Goal: Transaction & Acquisition: Purchase product/service

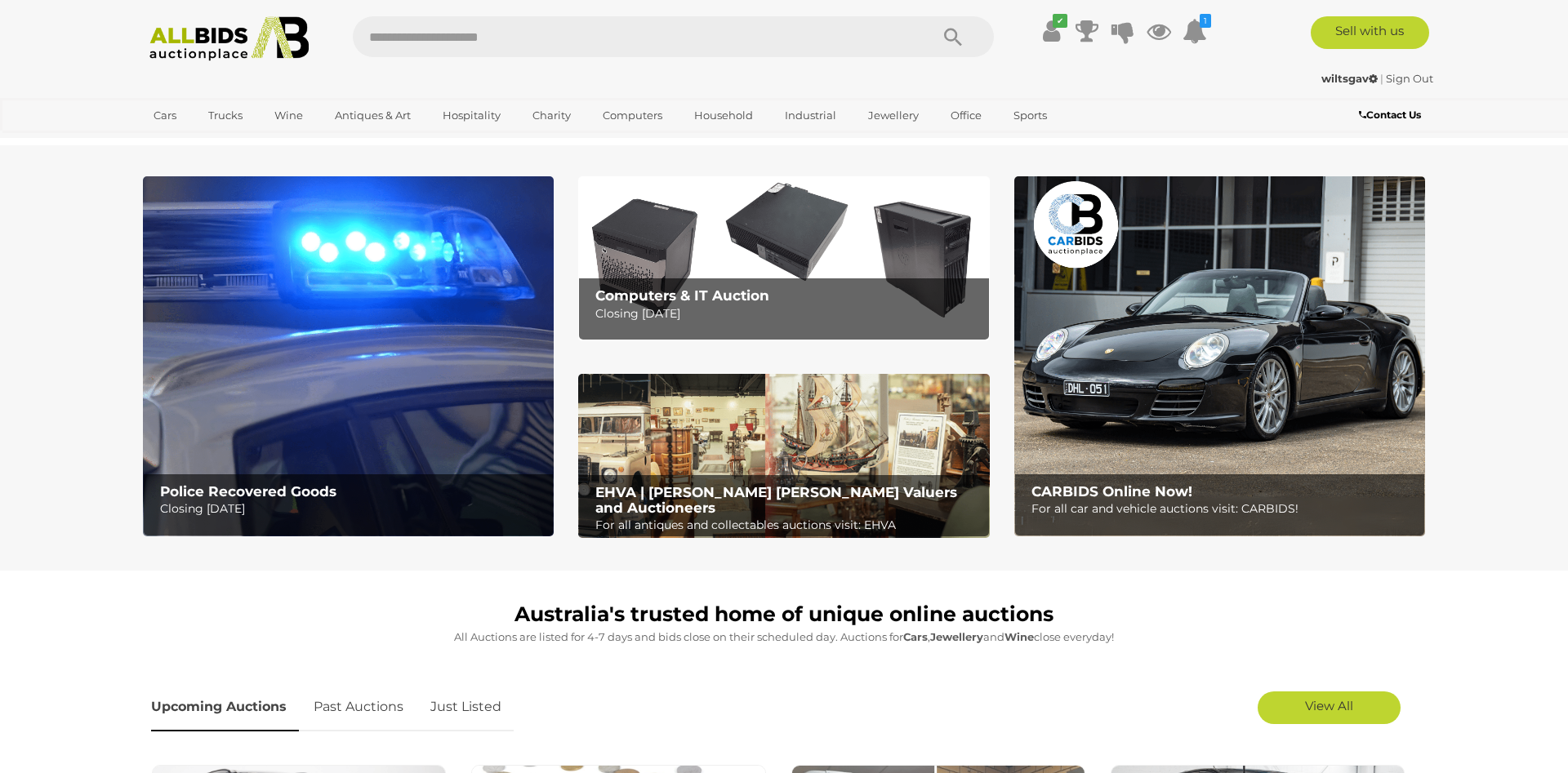
click at [756, 276] on img at bounding box center [784, 258] width 411 height 164
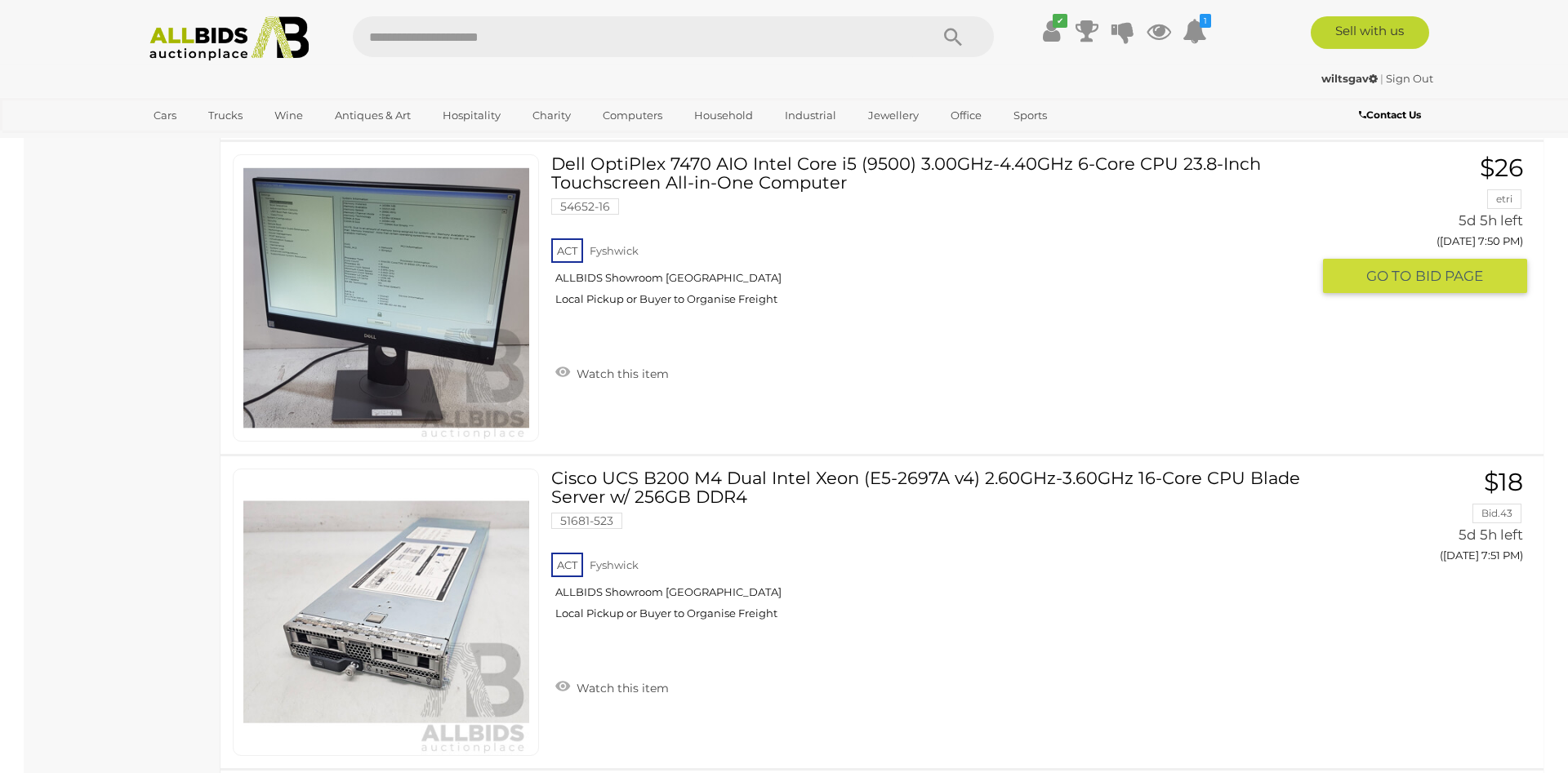
scroll to position [9075, 0]
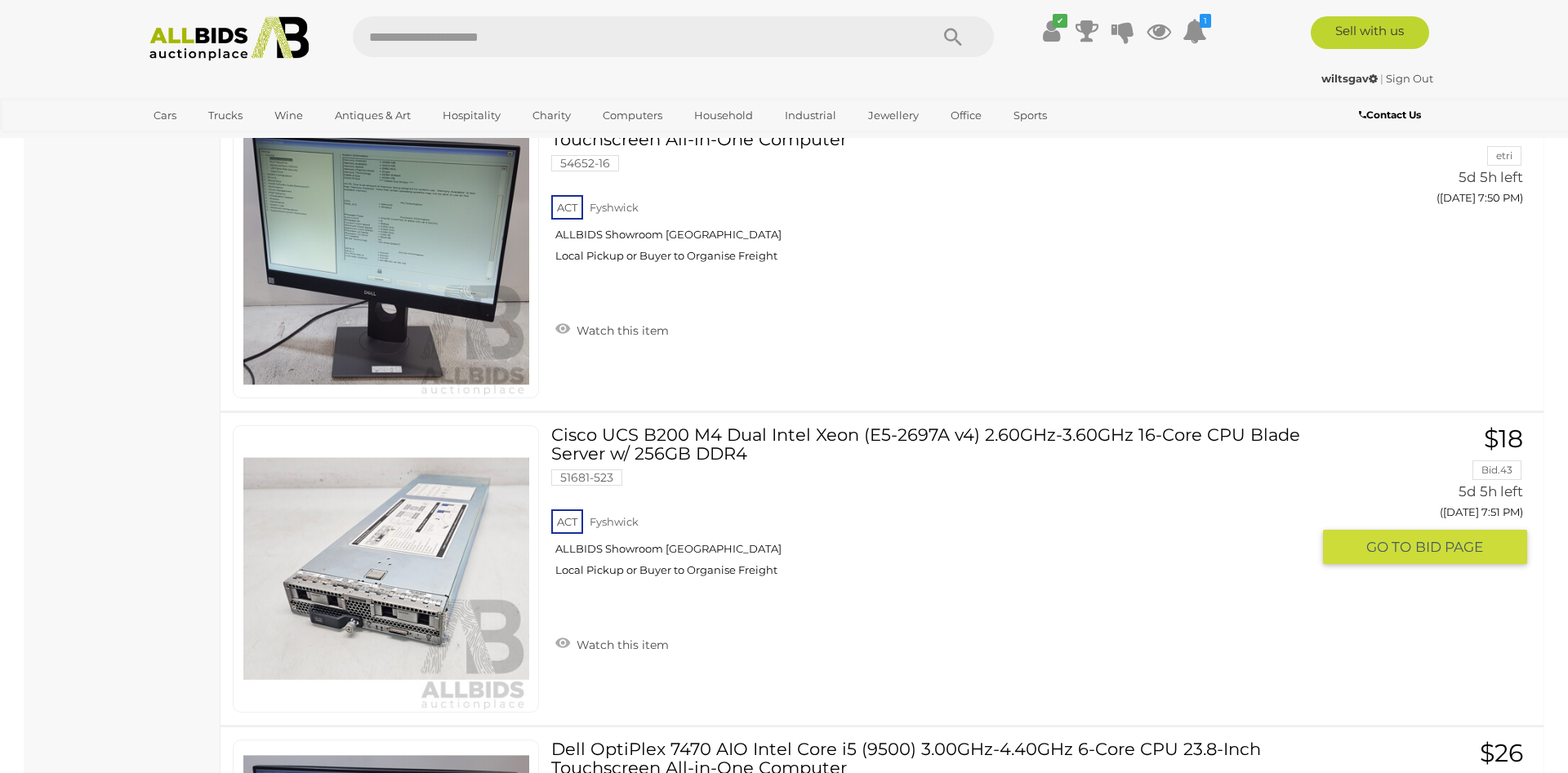
click at [863, 436] on link "Cisco UCS B200 M4 Dual Intel Xeon (E5-2697A v4) 2.60GHz-3.60GHz 16-Core CPU Bla…" at bounding box center [937, 507] width 747 height 164
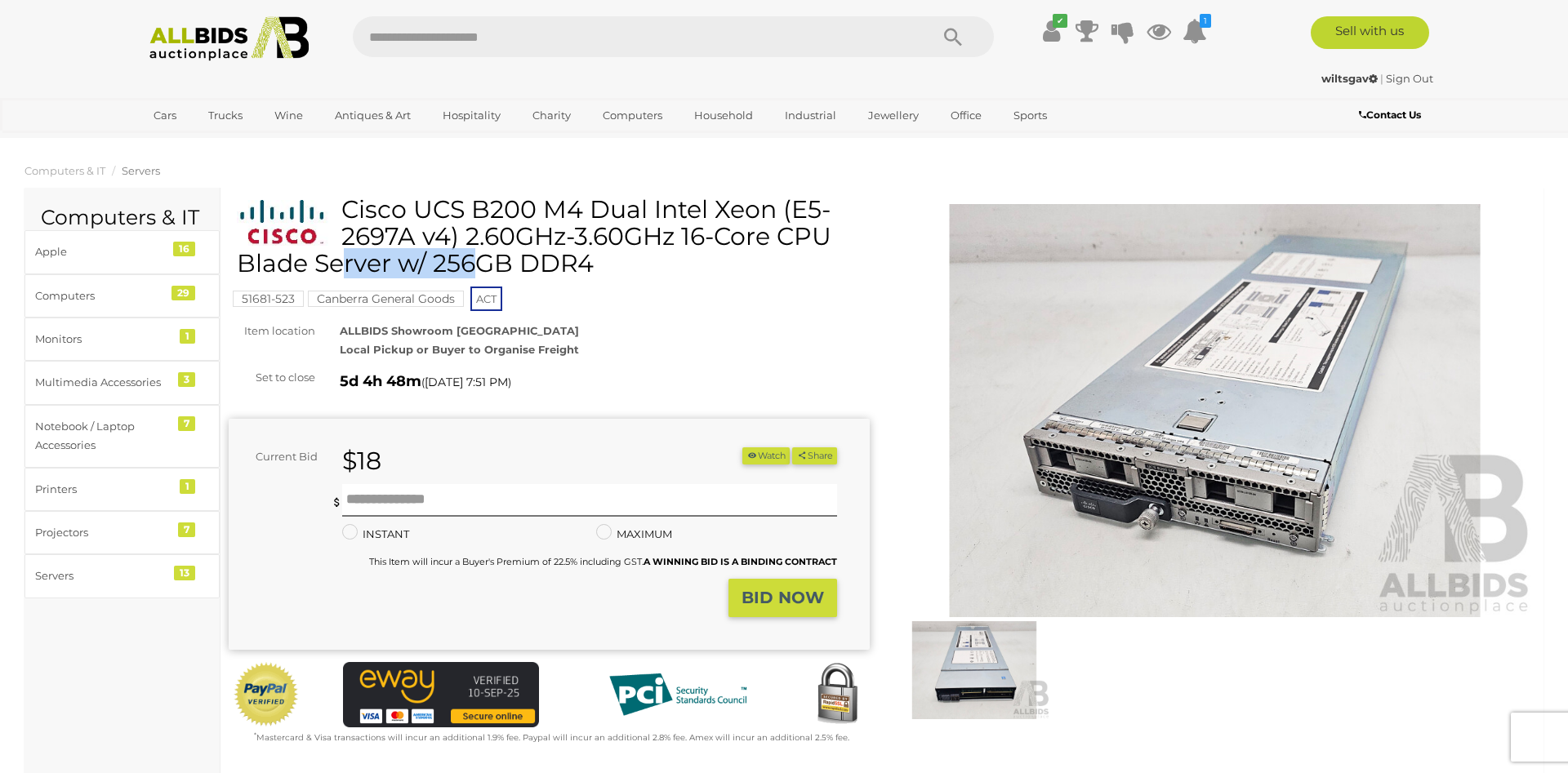
drag, startPoint x: 499, startPoint y: 235, endPoint x: 352, endPoint y: 245, distance: 147.3
click at [352, 245] on h1 "Cisco UCS B200 M4 Dual Intel Xeon (E5-2697A v4) 2.60GHz-3.60GHz 16-Core CPU Bla…" at bounding box center [551, 236] width 629 height 80
copy h1 "E5-2697A v4"
click at [753, 458] on button "Watch" at bounding box center [765, 456] width 47 height 18
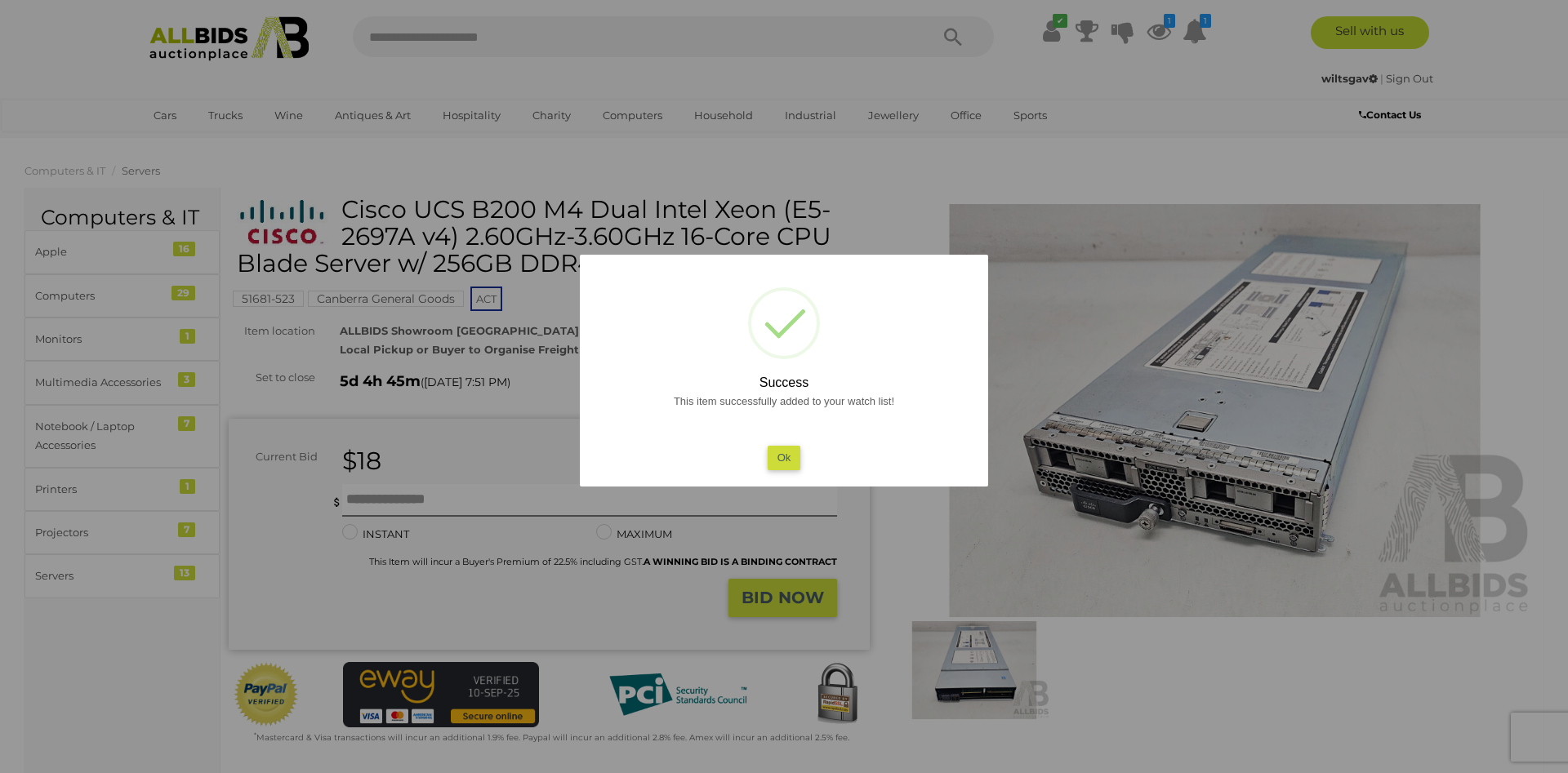
click at [778, 458] on button "Ok" at bounding box center [784, 458] width 33 height 24
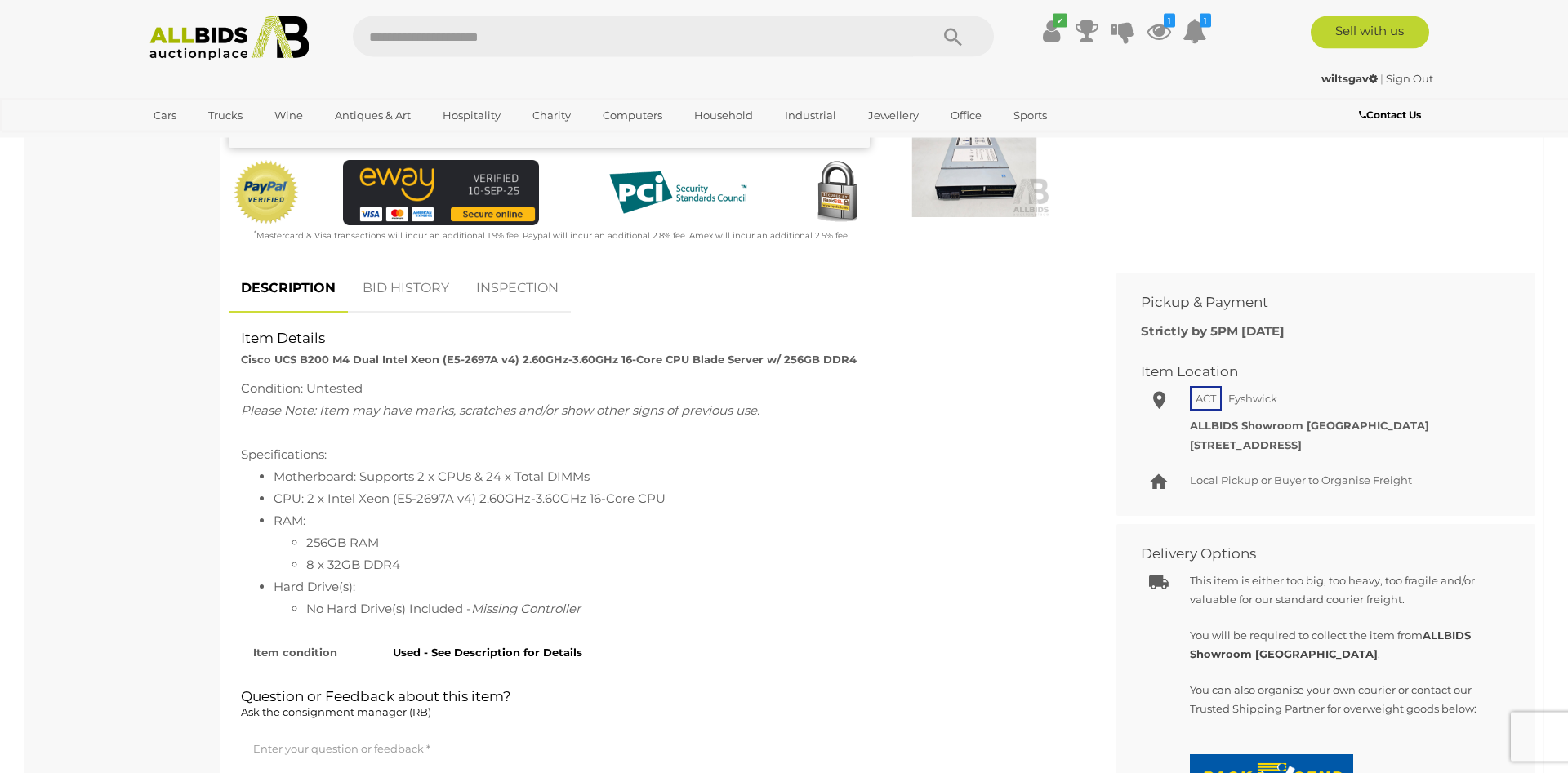
scroll to position [499, 0]
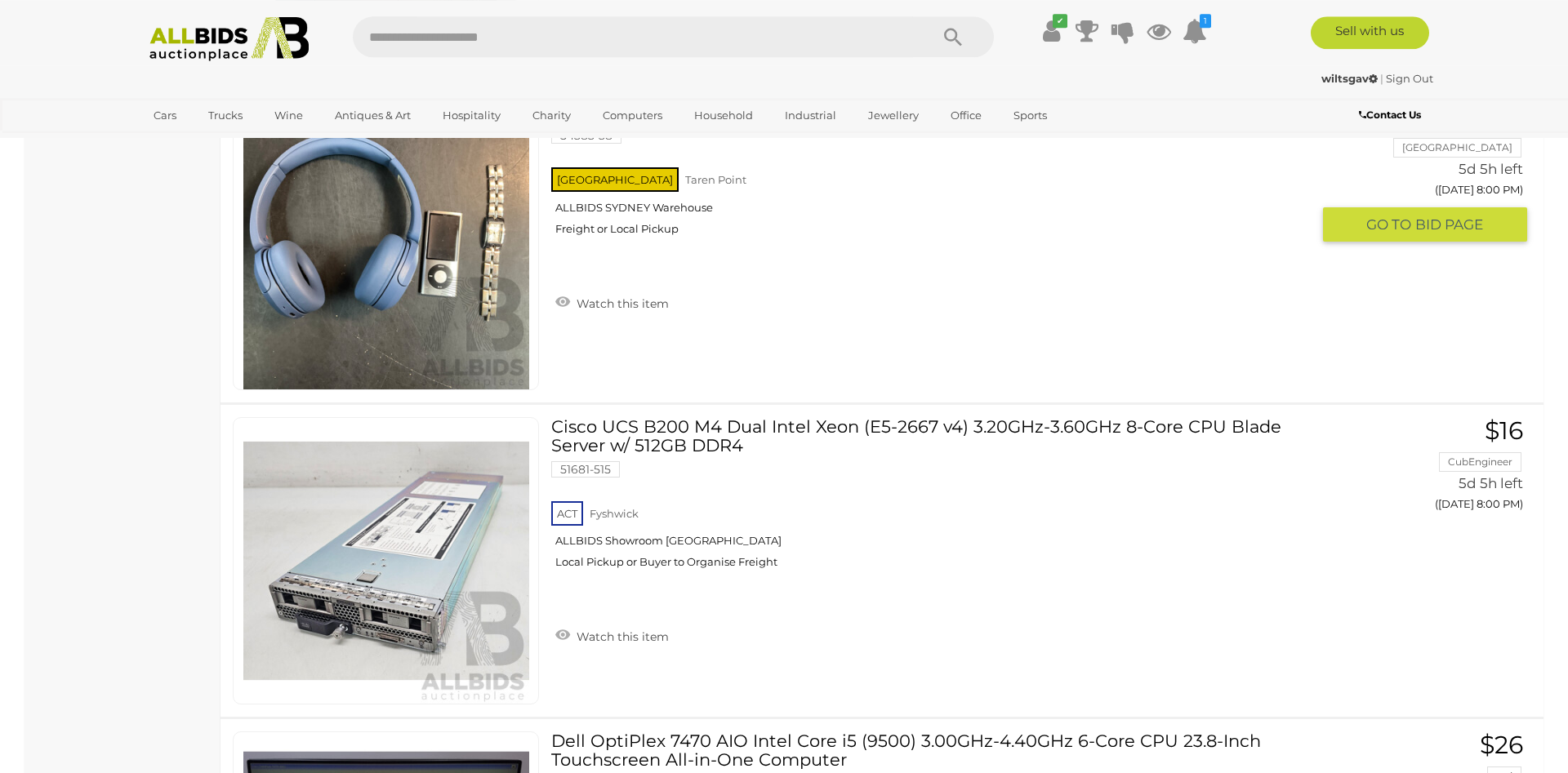
scroll to position [11319, 0]
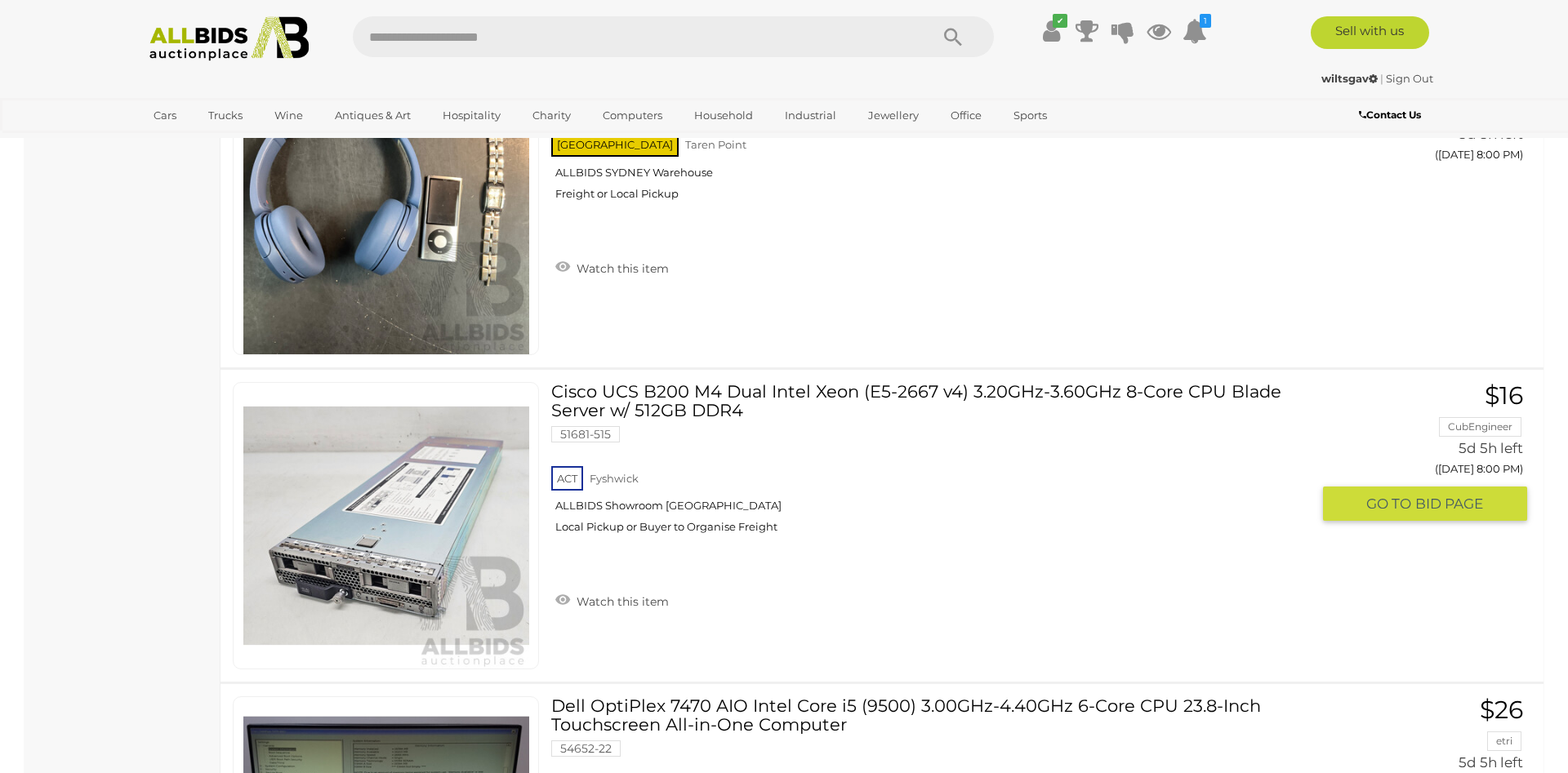
click at [871, 396] on link "Cisco UCS B200 M4 Dual Intel Xeon (E5-2667 v4) 3.20GHz-3.60GHz 8-Core CPU Blade…" at bounding box center [937, 463] width 747 height 164
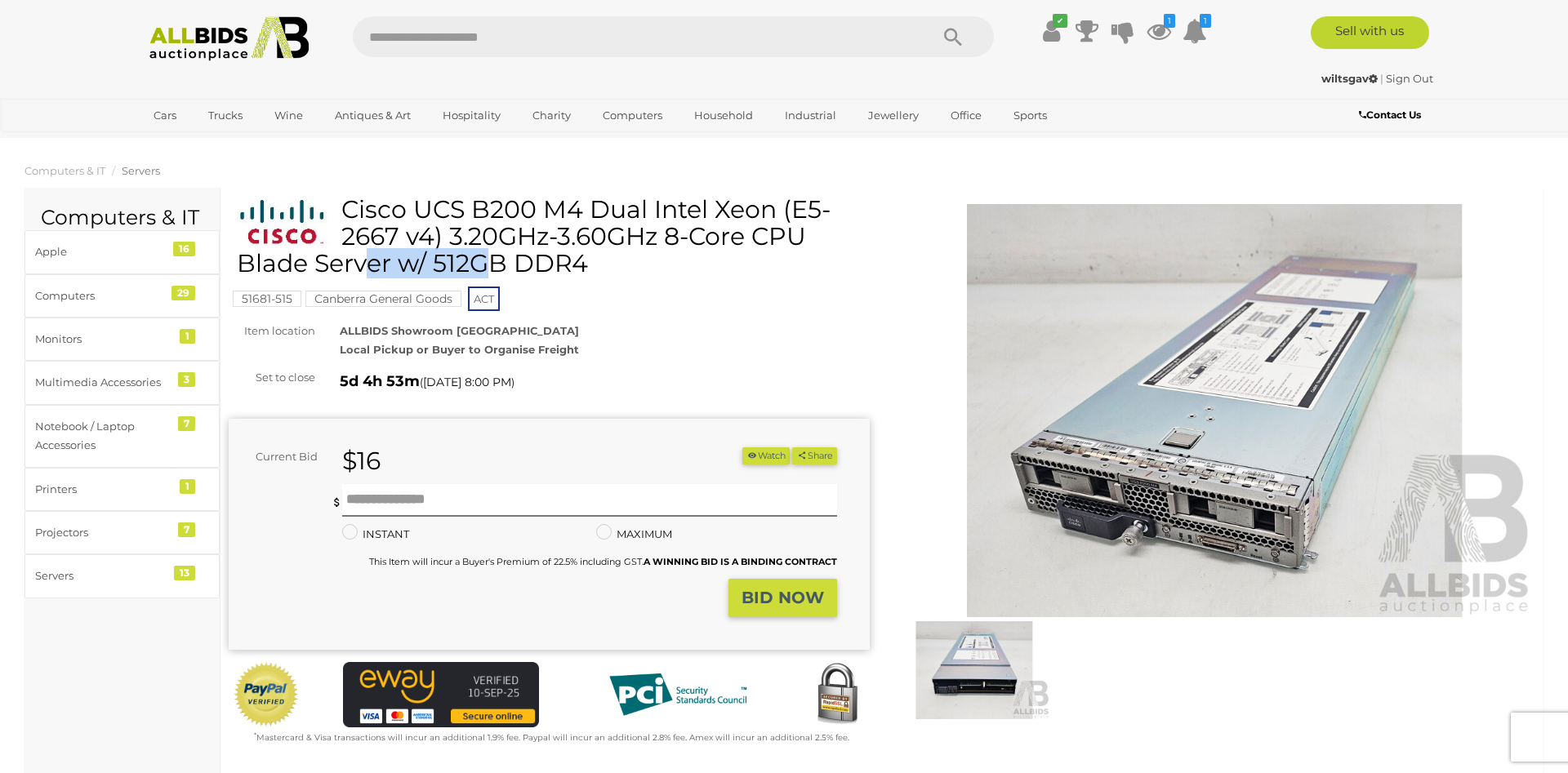
drag, startPoint x: 484, startPoint y: 236, endPoint x: 354, endPoint y: 240, distance: 130.1
click at [354, 240] on h1 "Cisco UCS B200 M4 Dual Intel Xeon (E5-2667 v4) 3.20GHz-3.60GHz 8-Core CPU Blade…" at bounding box center [551, 236] width 629 height 80
copy h1 "E5-2667 v4"
click at [759, 458] on button "Watch" at bounding box center [765, 456] width 47 height 18
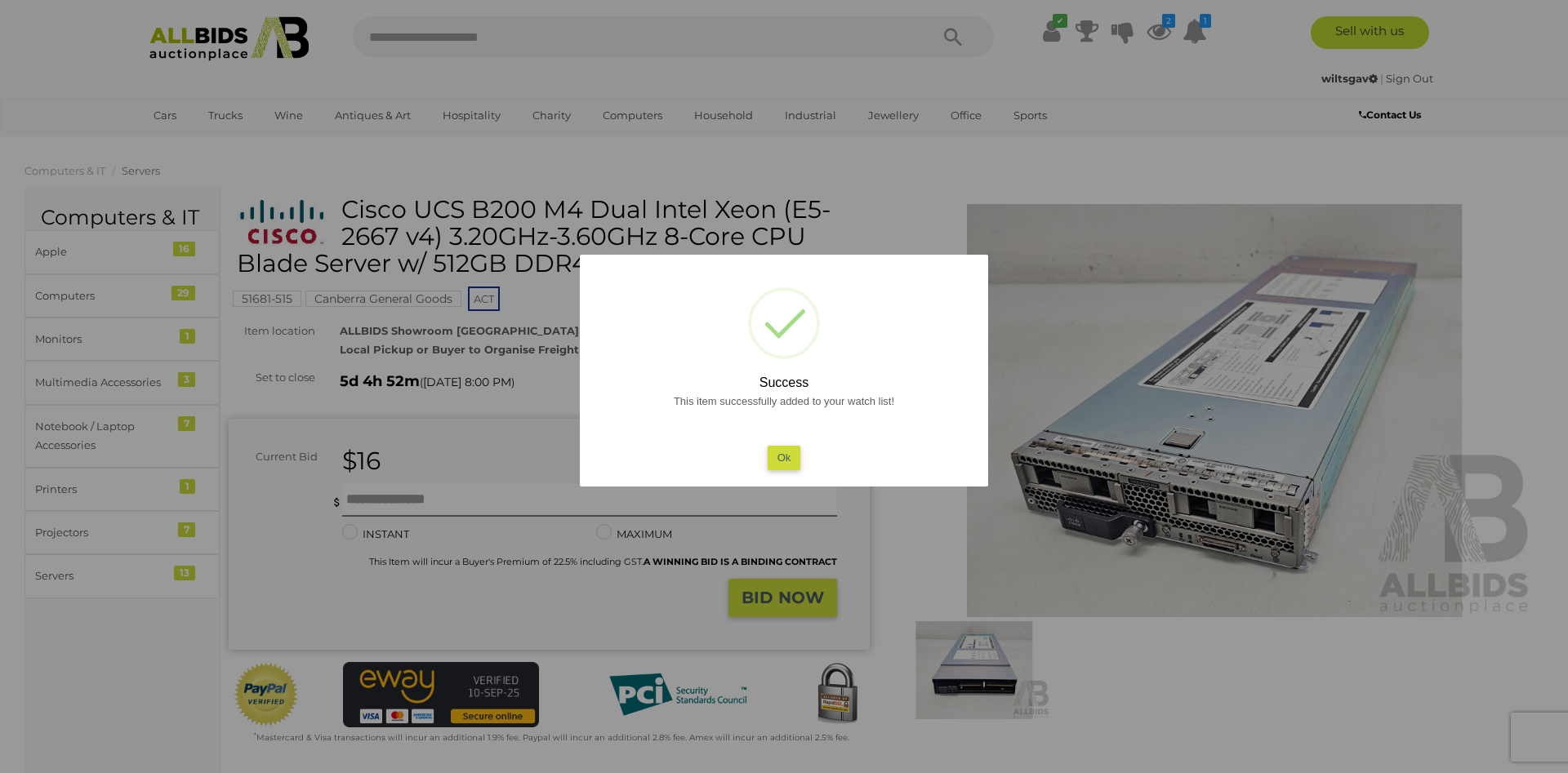
click at [783, 458] on button "Ok" at bounding box center [784, 458] width 33 height 24
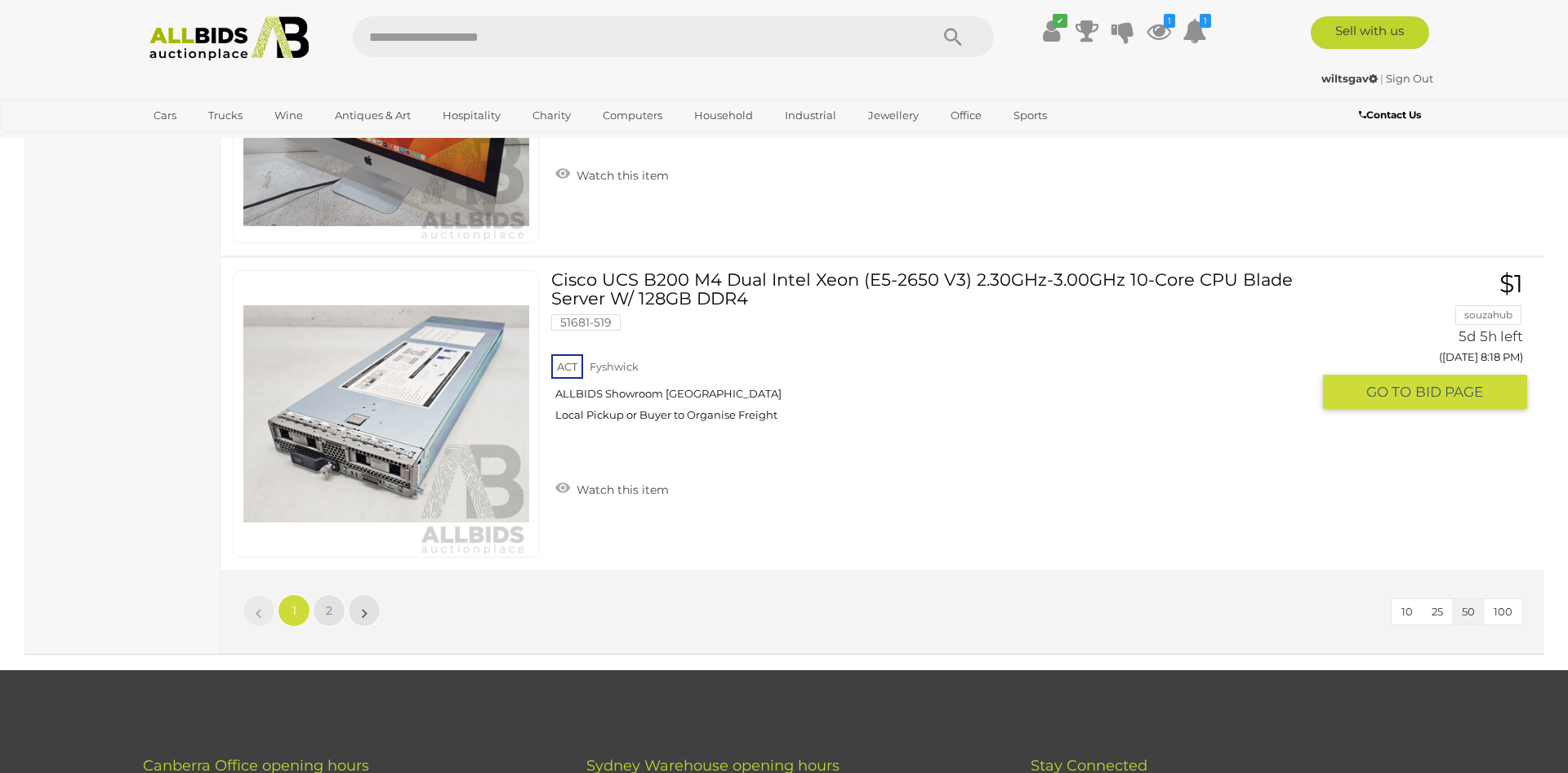
scroll to position [15516, 0]
click at [327, 611] on span "2" at bounding box center [328, 610] width 6 height 15
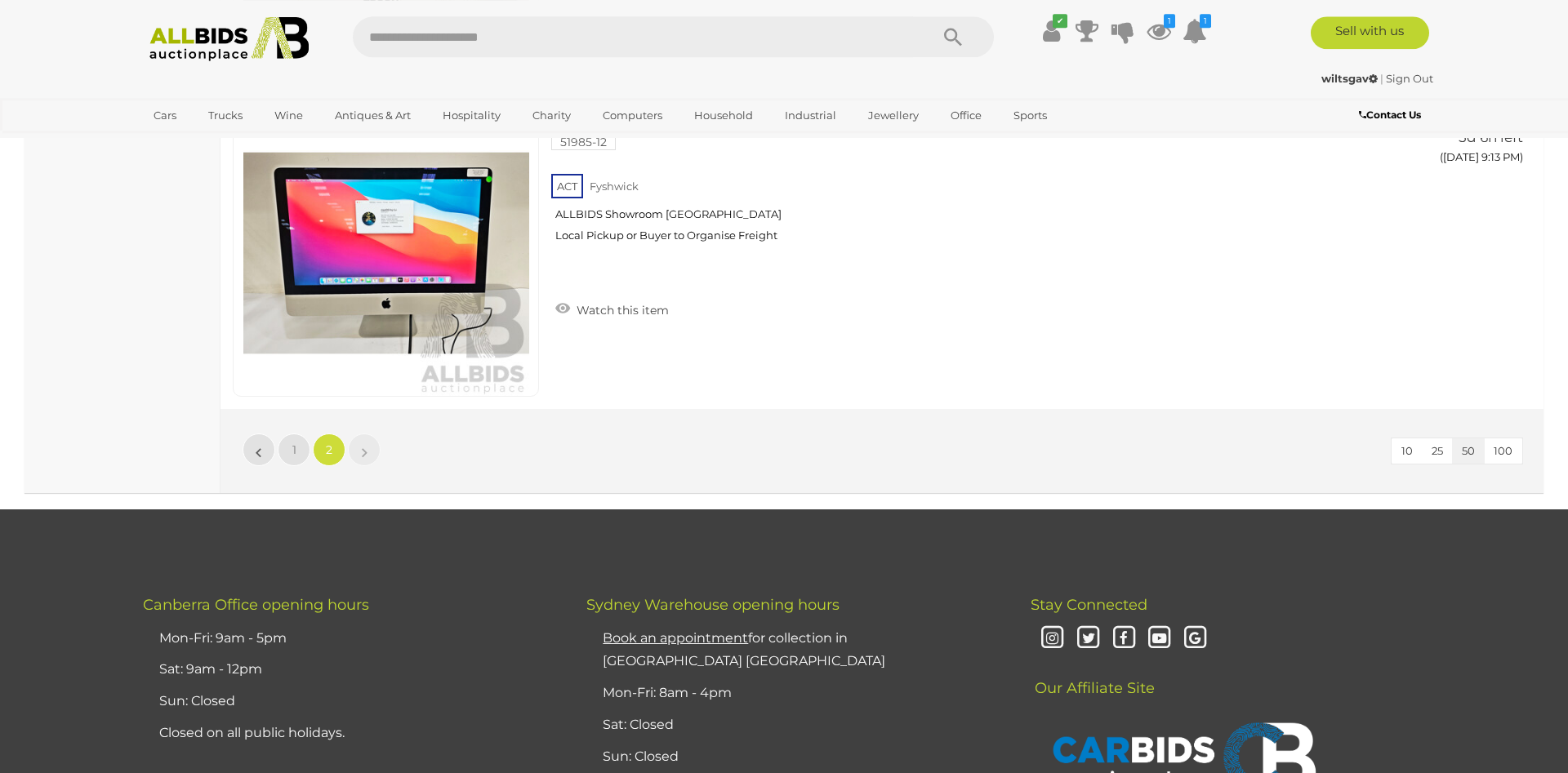
scroll to position [8452, 0]
